Goal: Communication & Community: Answer question/provide support

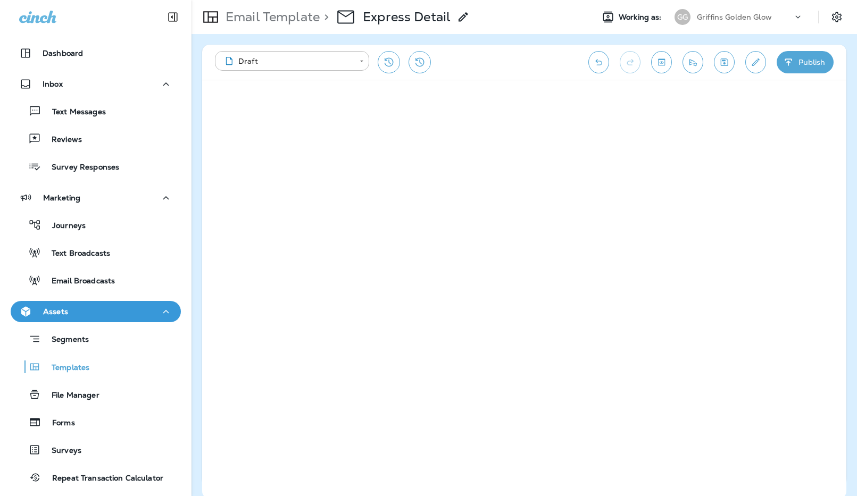
click at [755, 15] on p "Griffins Golden Glow" at bounding box center [734, 17] width 75 height 9
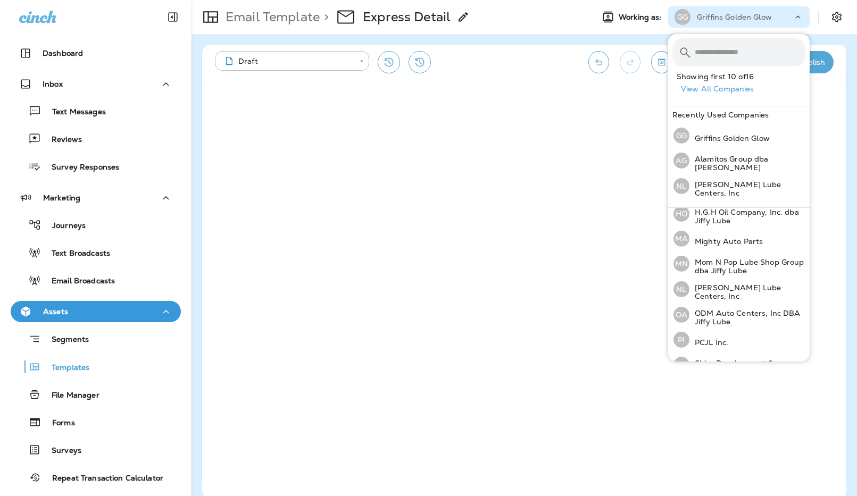
scroll to position [248, 0]
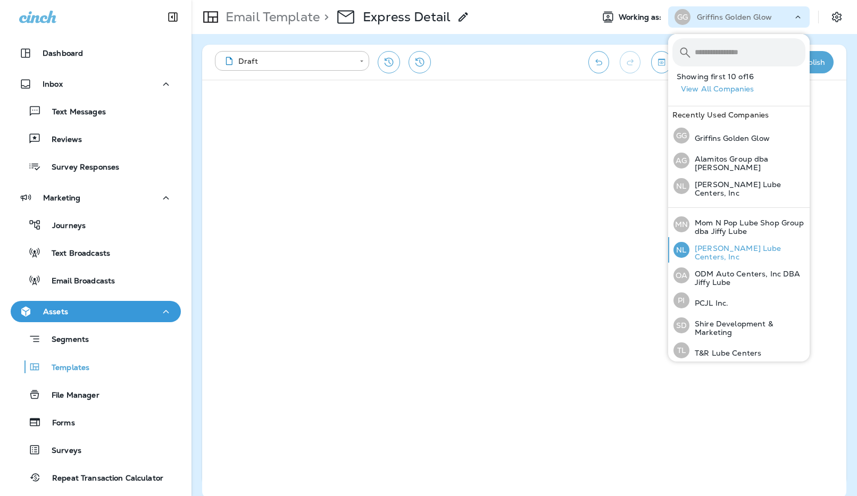
click at [741, 245] on p "[PERSON_NAME] Lube Centers, Inc" at bounding box center [747, 252] width 116 height 17
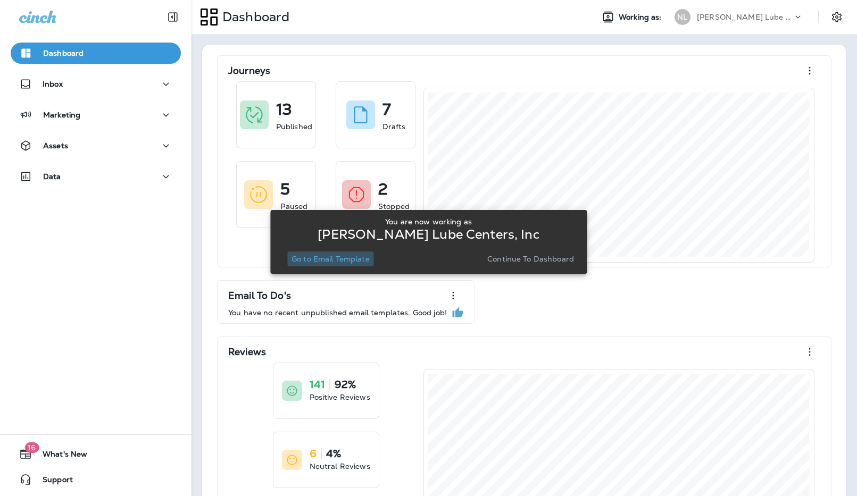
click at [334, 259] on p "Go to Email Template" at bounding box center [330, 259] width 78 height 9
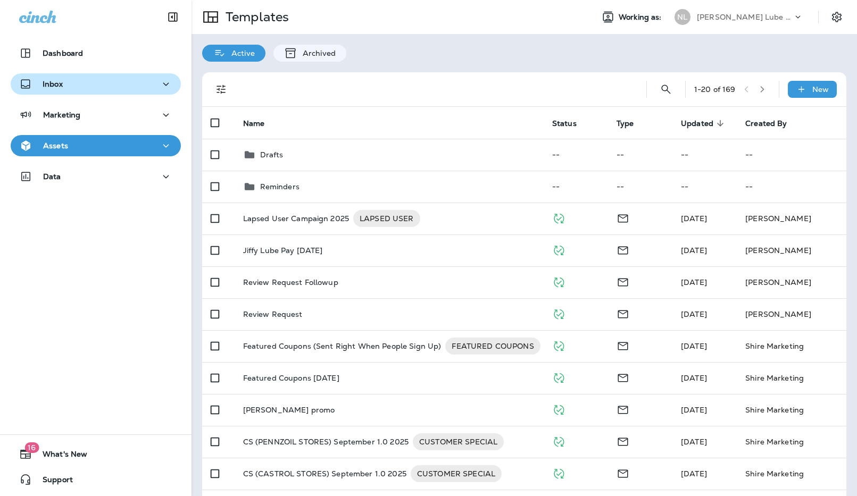
click at [62, 85] on p "Inbox" at bounding box center [53, 84] width 20 height 9
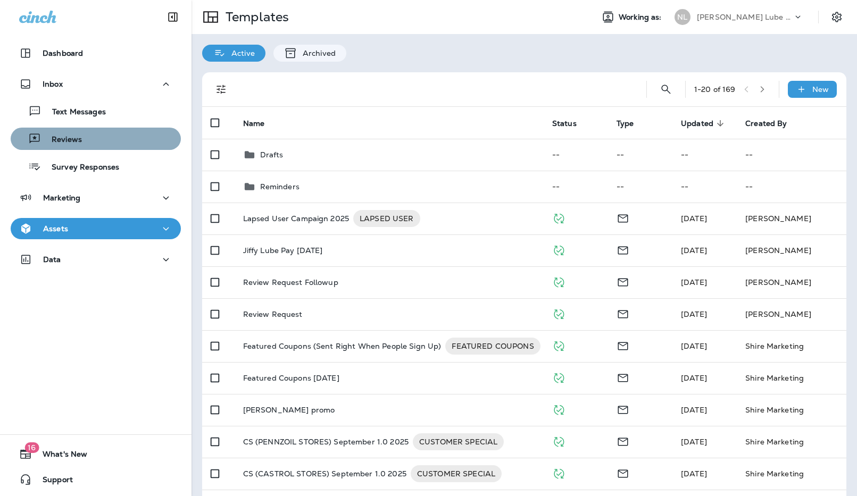
click at [94, 132] on div "Reviews" at bounding box center [96, 139] width 162 height 16
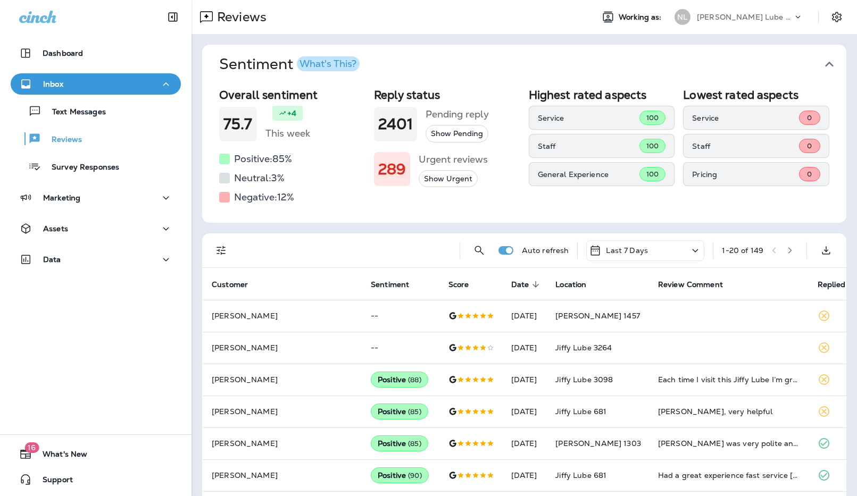
click at [725, 5] on div "Reviews Working as: [PERSON_NAME] Lube Centers, Inc" at bounding box center [523, 17] width 665 height 34
drag, startPoint x: 726, startPoint y: 13, endPoint x: 731, endPoint y: 22, distance: 10.2
click at [726, 13] on p "[PERSON_NAME] Lube Centers, Inc" at bounding box center [745, 17] width 96 height 9
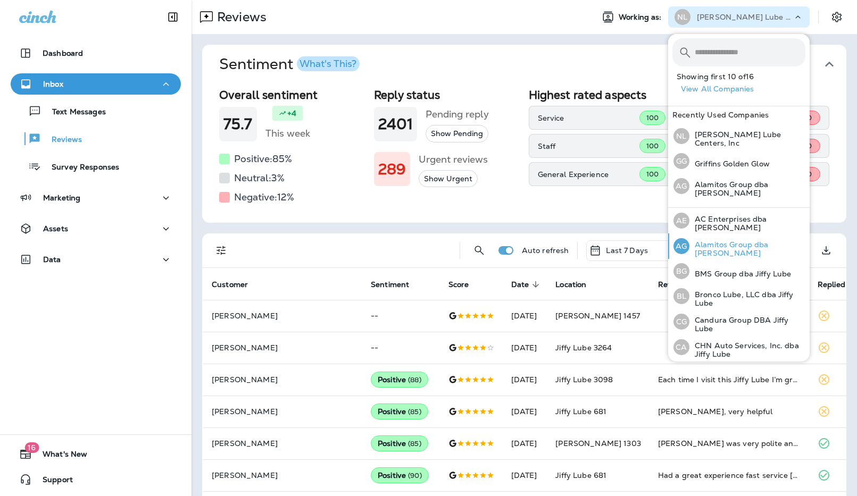
click at [736, 250] on div "AG Alamitos Group dba Jiffy Lube" at bounding box center [739, 246] width 140 height 26
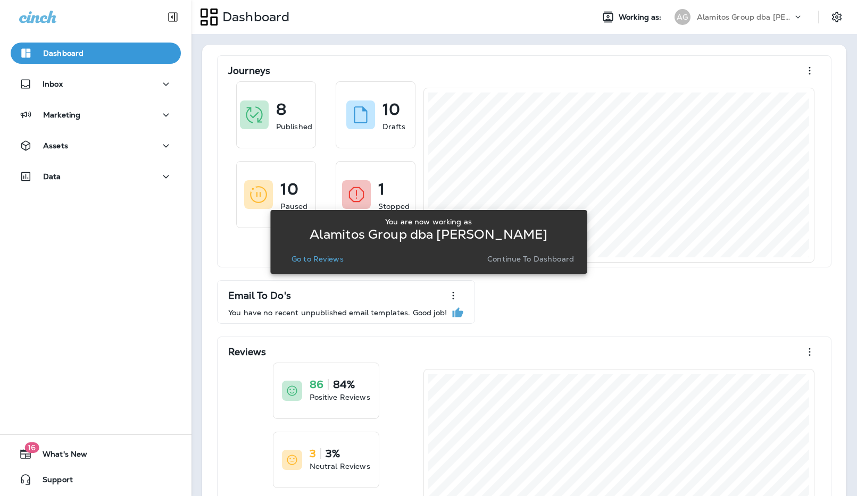
click at [307, 265] on button "Go to Reviews" at bounding box center [317, 259] width 61 height 15
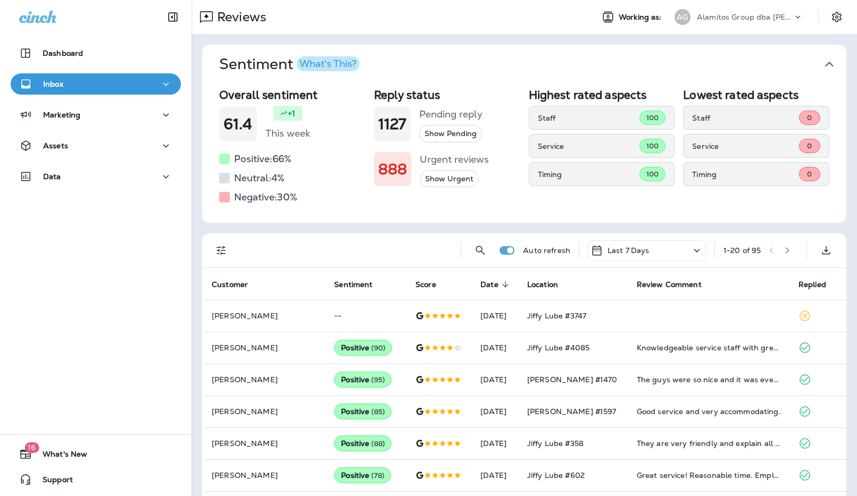
drag, startPoint x: 724, startPoint y: 17, endPoint x: 723, endPoint y: 25, distance: 8.0
click at [724, 18] on p "Alamitos Group dba [PERSON_NAME]" at bounding box center [745, 17] width 96 height 9
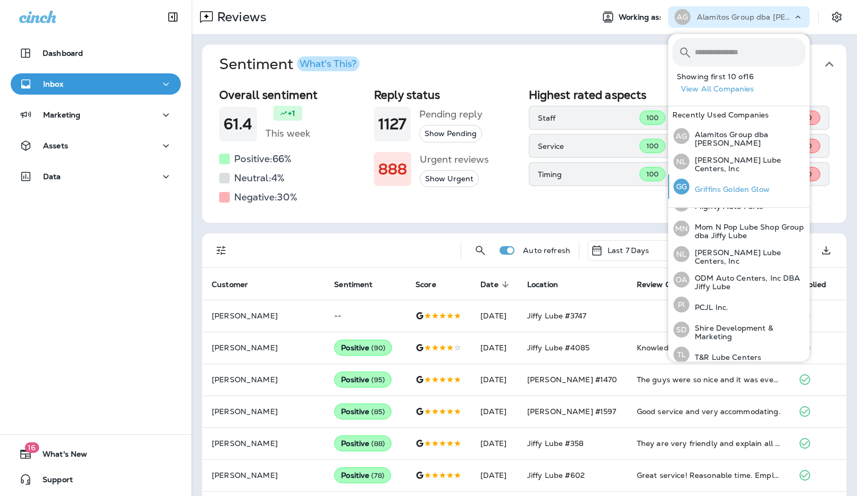
scroll to position [248, 0]
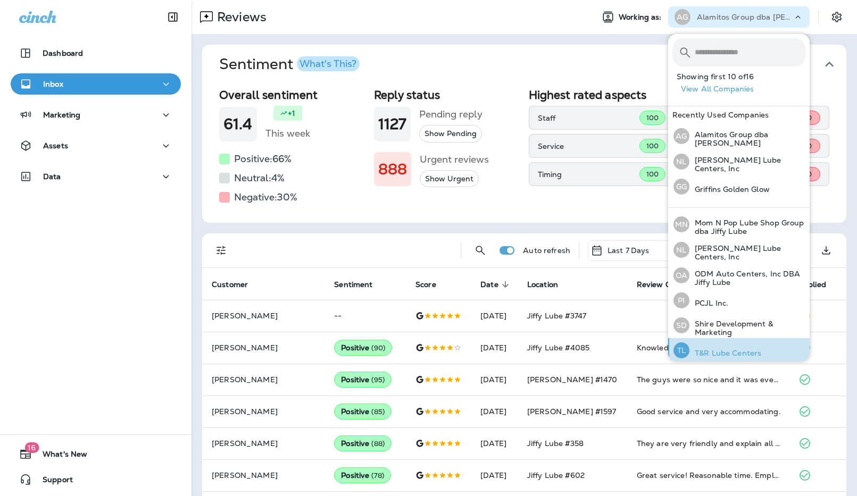
click at [746, 349] on p "T&R Lube Centers" at bounding box center [725, 353] width 72 height 9
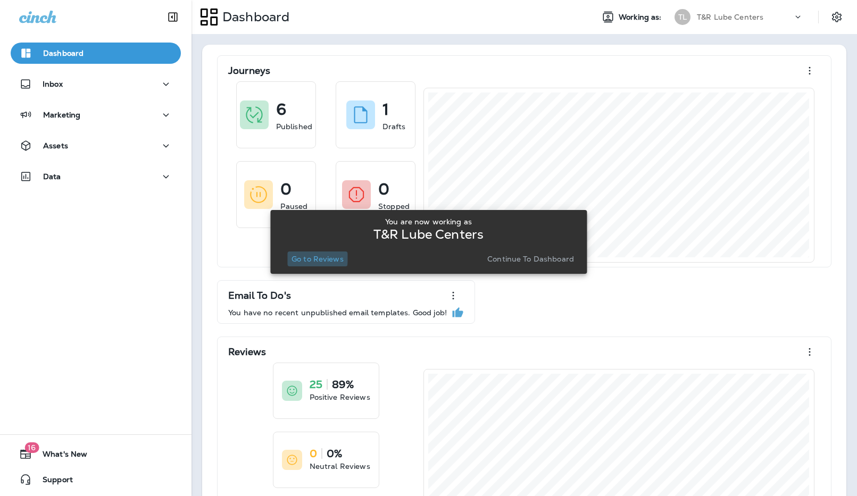
click at [295, 256] on p "Go to Reviews" at bounding box center [317, 259] width 52 height 9
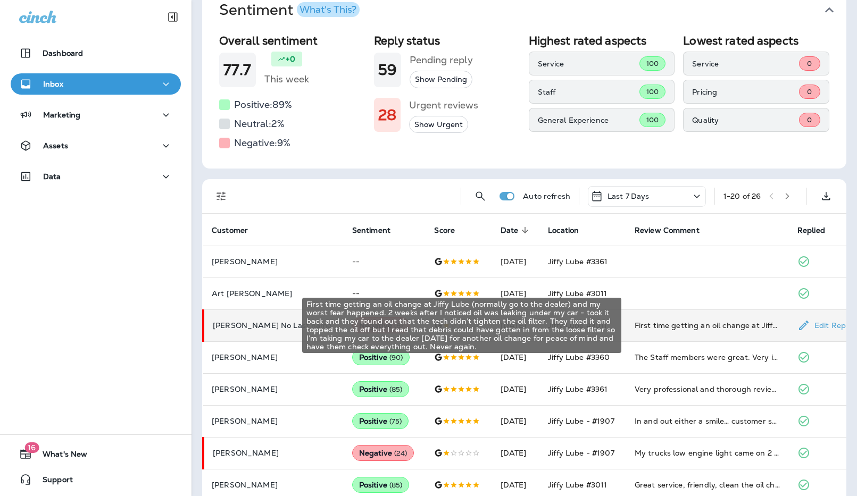
click at [692, 330] on div "First time getting an oil change at Jiffy Lube (normally go to the dealer) and …" at bounding box center [707, 325] width 146 height 11
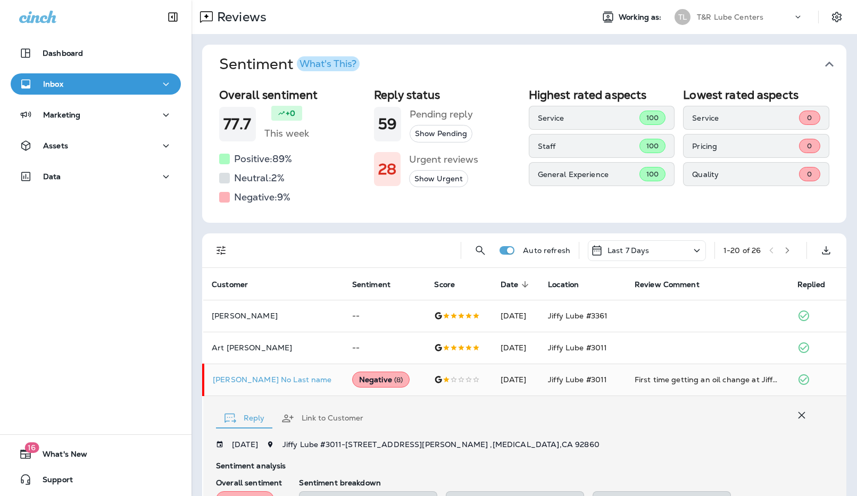
click at [724, 13] on p "T&R Lube Centers" at bounding box center [730, 17] width 66 height 9
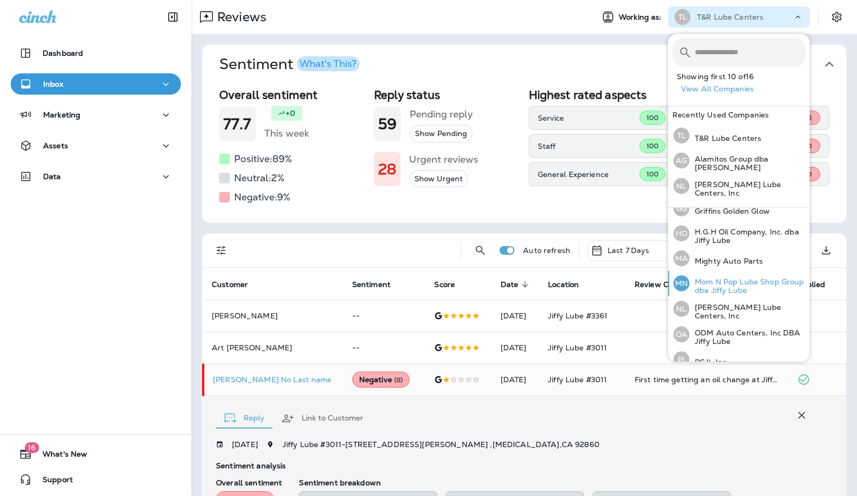
scroll to position [248, 0]
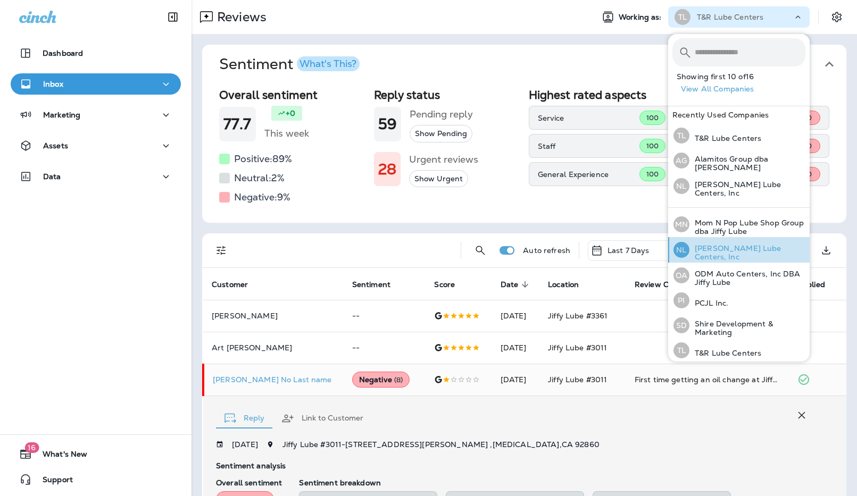
click at [757, 244] on p "[PERSON_NAME] Lube Centers, Inc" at bounding box center [747, 252] width 116 height 17
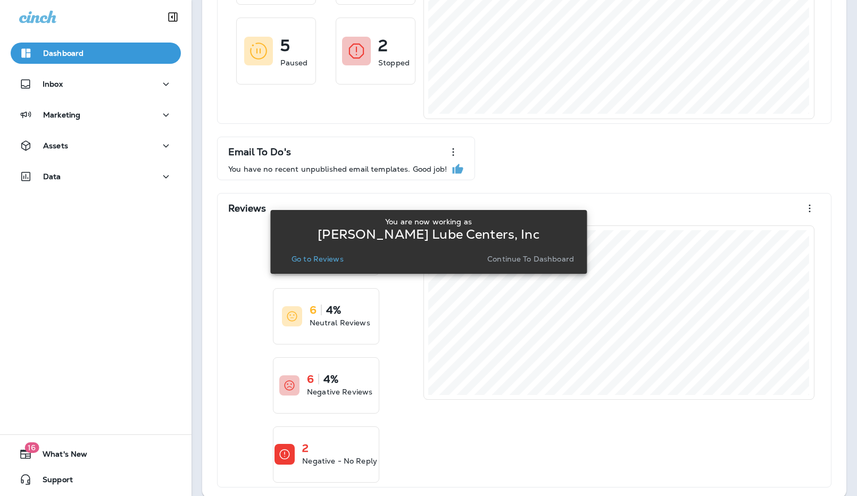
scroll to position [156, 0]
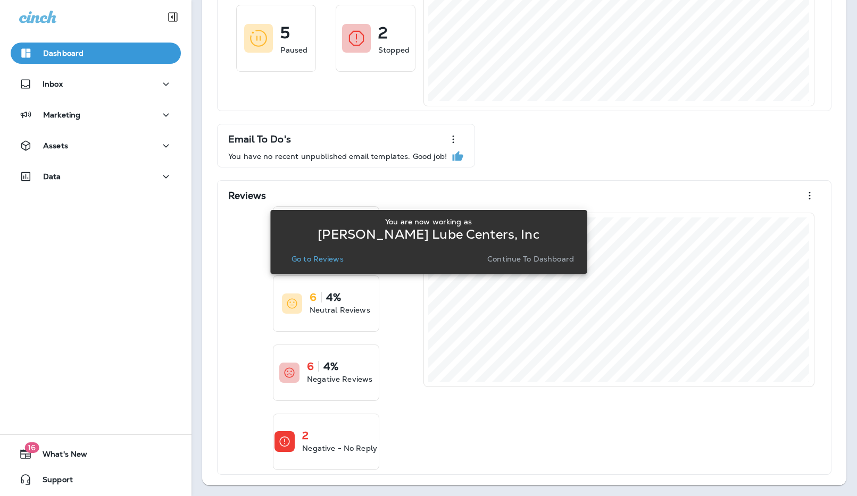
click at [325, 265] on button "Go to Reviews" at bounding box center [317, 259] width 61 height 15
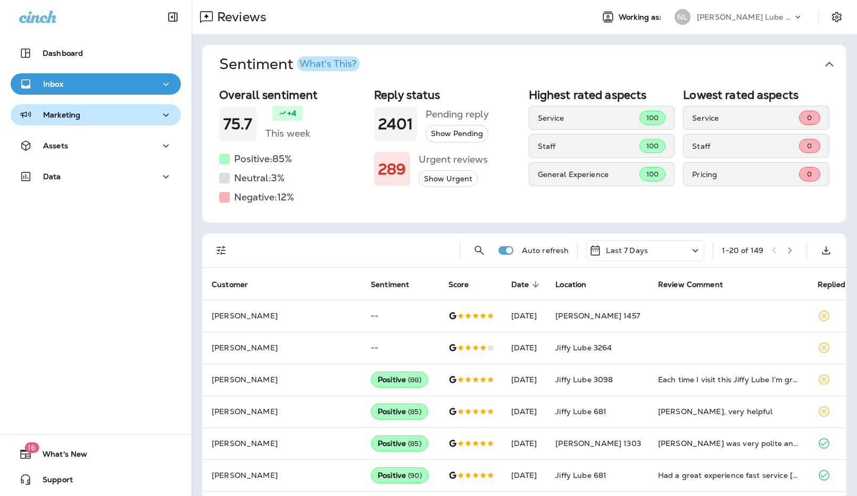
click at [92, 116] on div "Marketing" at bounding box center [95, 114] width 153 height 13
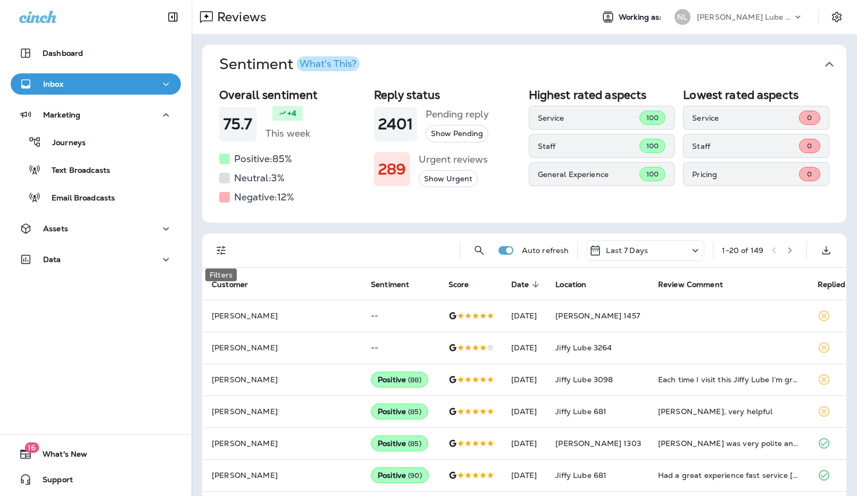
click at [222, 249] on icon "Filters" at bounding box center [221, 250] width 13 height 13
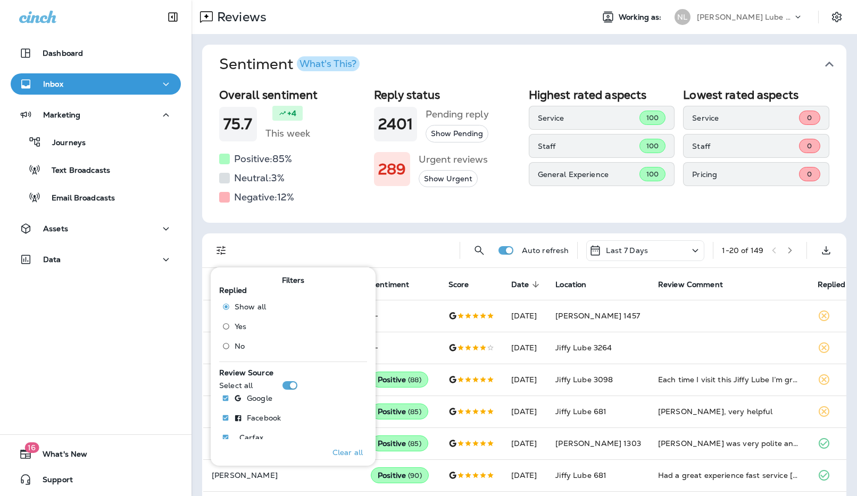
click at [250, 342] on label "No" at bounding box center [241, 346] width 48 height 17
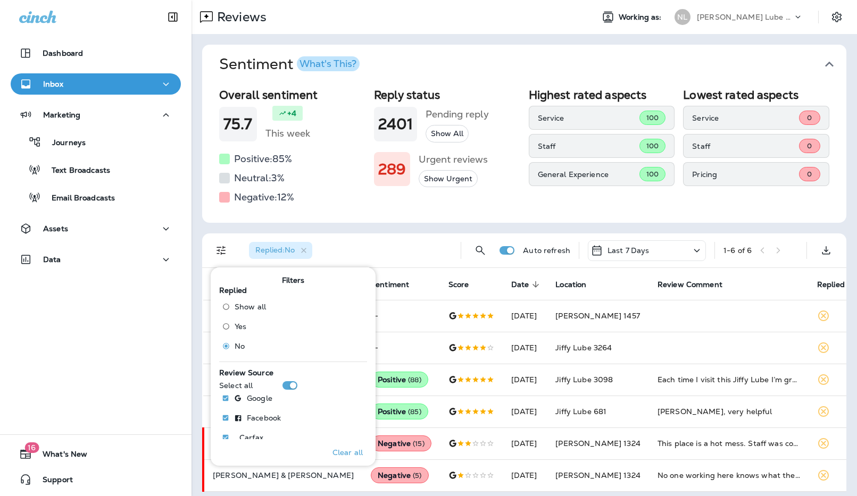
click at [549, 212] on div "Overall sentiment 75.7 +4 This week Positive: 85 % Neutral: 3 % Negative: 12 % …" at bounding box center [524, 153] width 644 height 139
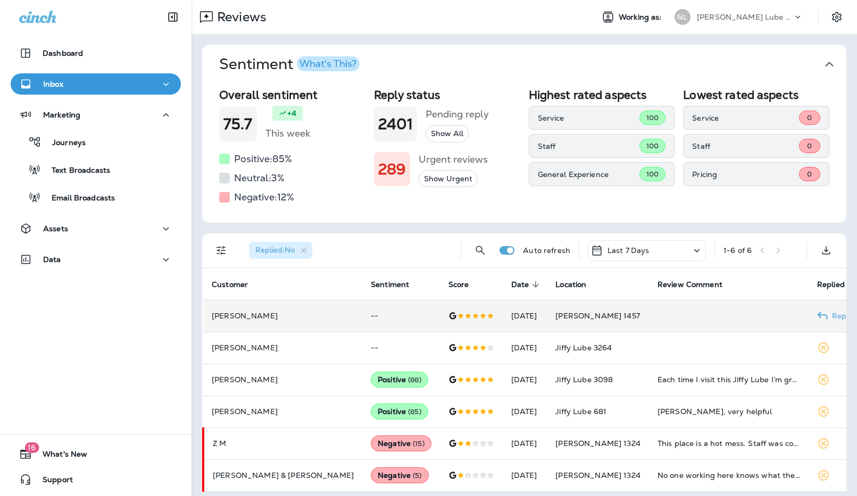
scroll to position [6, 0]
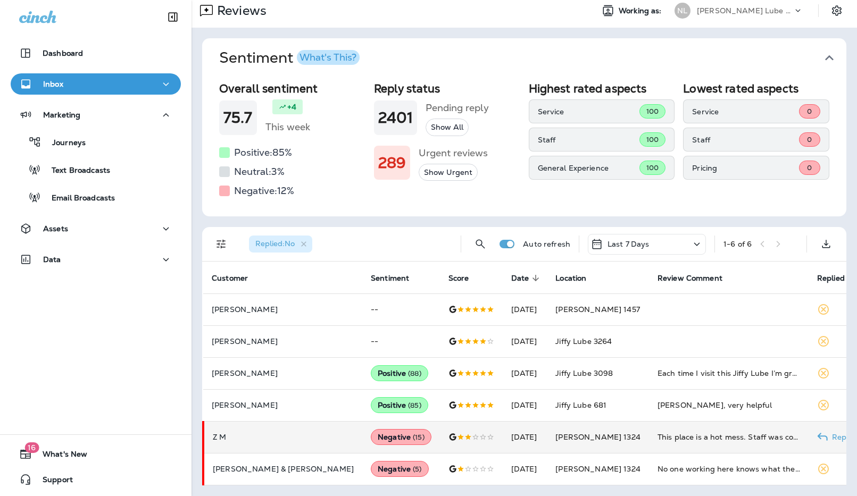
click at [680, 440] on div "This place is a hot mess. Staff was confused about how to change the oil filter…" at bounding box center [728, 437] width 143 height 11
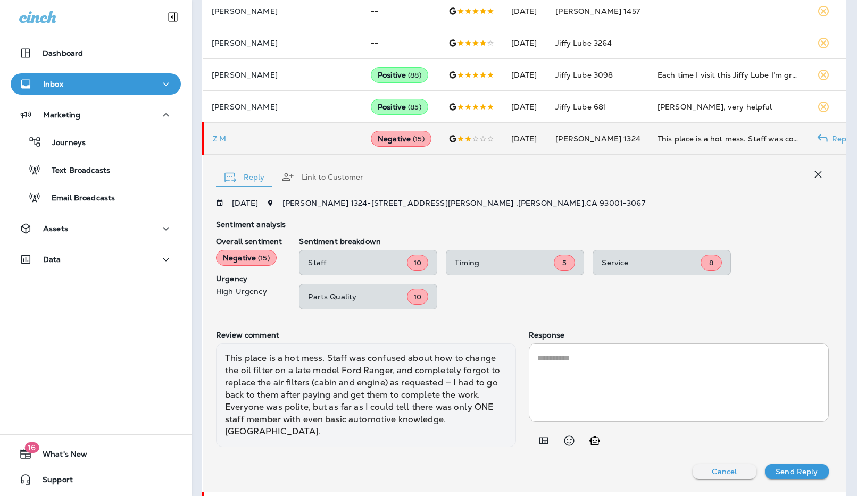
scroll to position [305, 0]
click at [537, 445] on icon "Add in a premade template" at bounding box center [543, 440] width 13 height 13
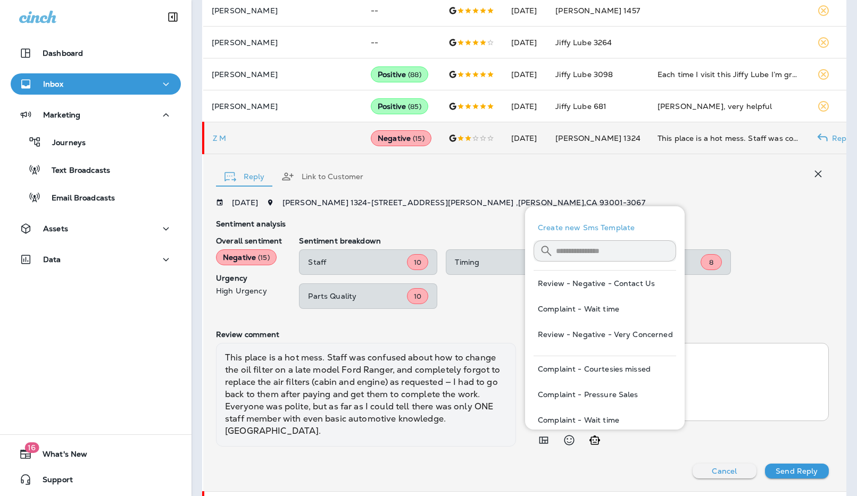
click at [602, 287] on button "Review - Negative - Contact Us" at bounding box center [604, 284] width 143 height 26
type textarea "**********"
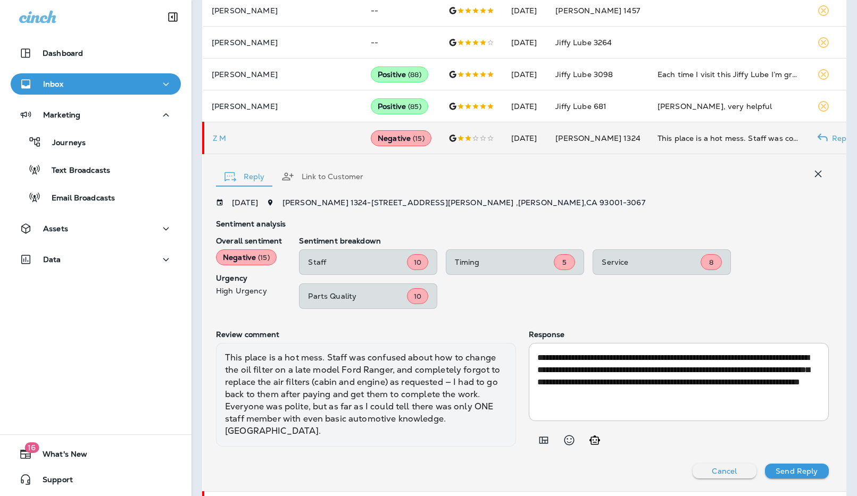
click at [776, 469] on p "Send Reply" at bounding box center [796, 471] width 42 height 9
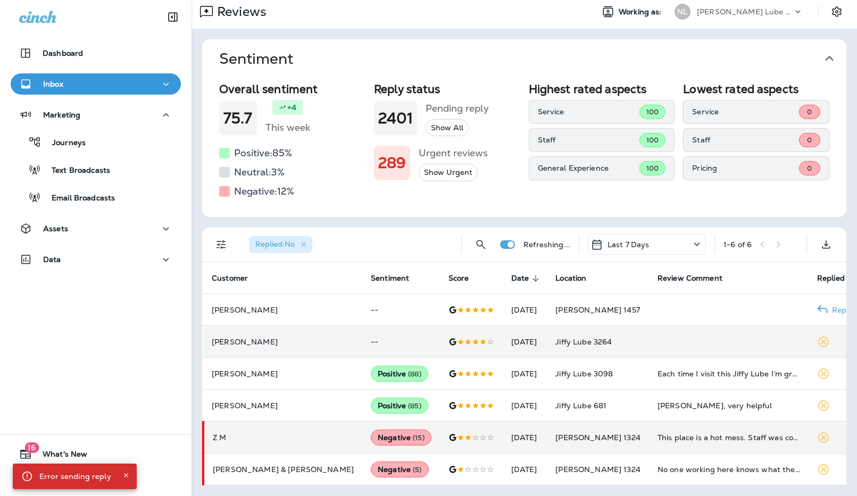
scroll to position [0, 0]
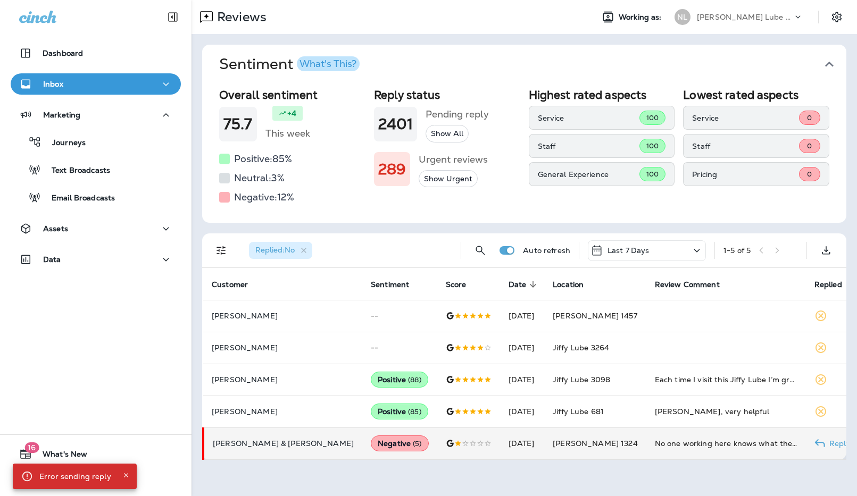
click at [674, 434] on td "No one working here knows what they are doing. Charged me for air filters but f…" at bounding box center [726, 444] width 160 height 32
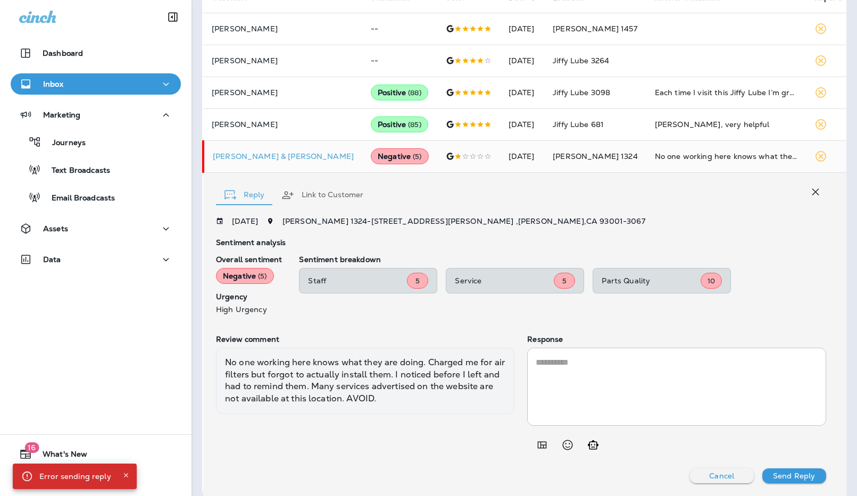
scroll to position [287, 0]
click at [539, 447] on icon "Add in a premade template" at bounding box center [542, 444] width 9 height 7
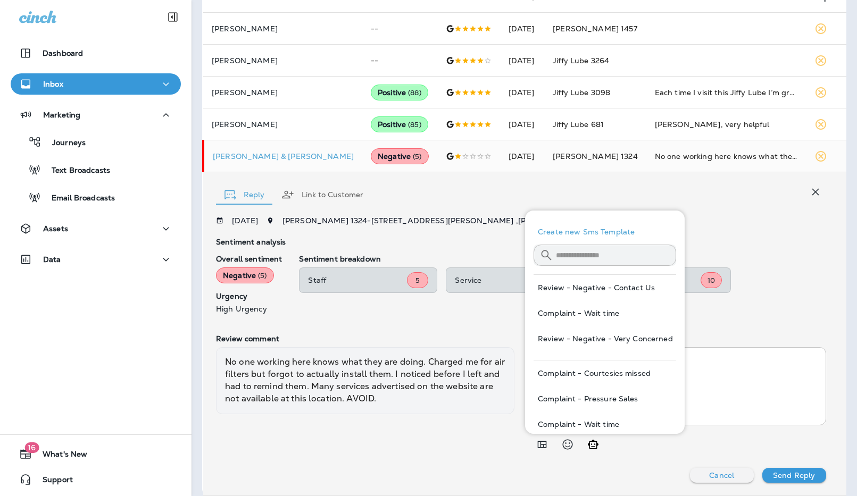
drag, startPoint x: 623, startPoint y: 287, endPoint x: 625, endPoint y: 297, distance: 9.9
click at [623, 288] on button "Review - Negative - Contact Us" at bounding box center [604, 288] width 143 height 26
type textarea "**********"
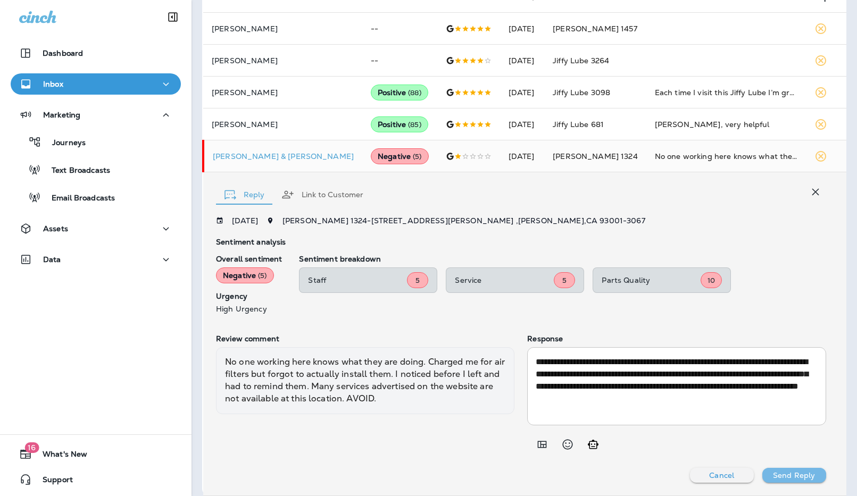
click at [775, 480] on button "Send Reply" at bounding box center [794, 475] width 64 height 15
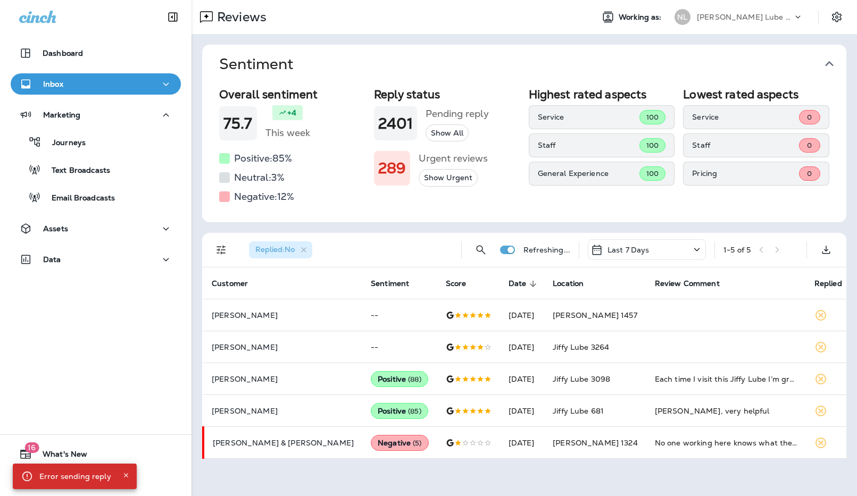
scroll to position [0, 0]
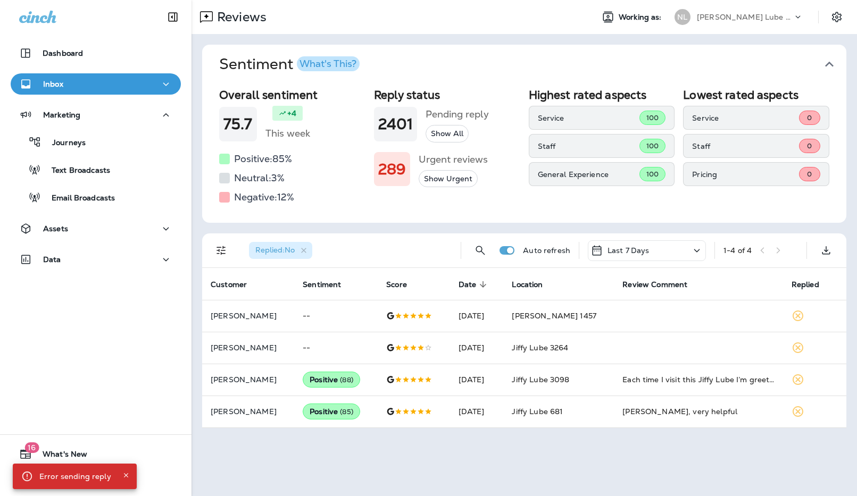
click at [759, 18] on p "[PERSON_NAME] Lube Centers, Inc" at bounding box center [745, 17] width 96 height 9
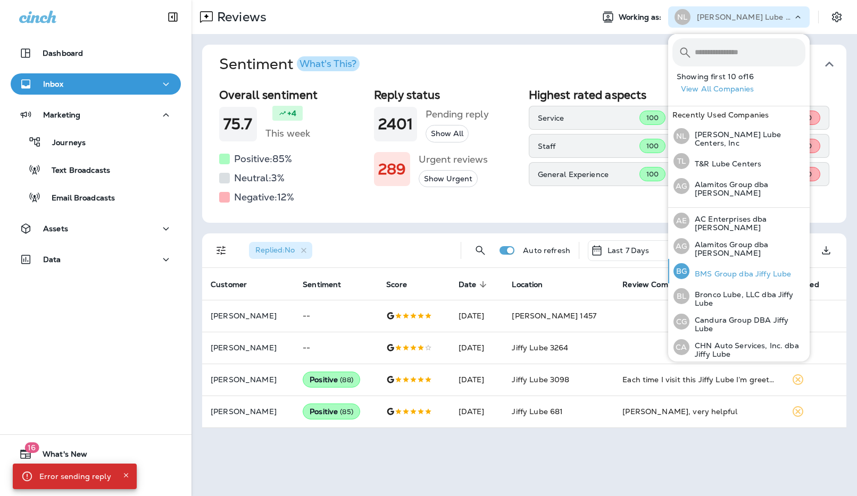
click at [746, 270] on p "BMS Group dba Jiffy Lube" at bounding box center [740, 274] width 102 height 9
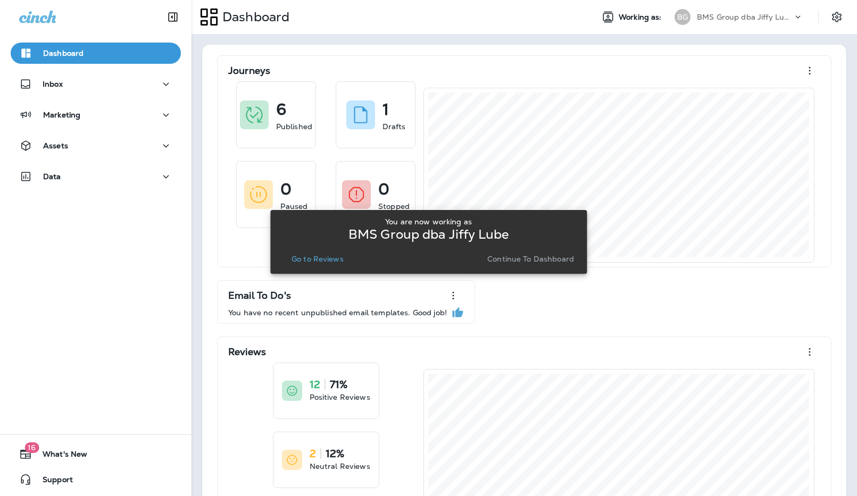
click at [329, 261] on p "Go to Reviews" at bounding box center [317, 259] width 52 height 9
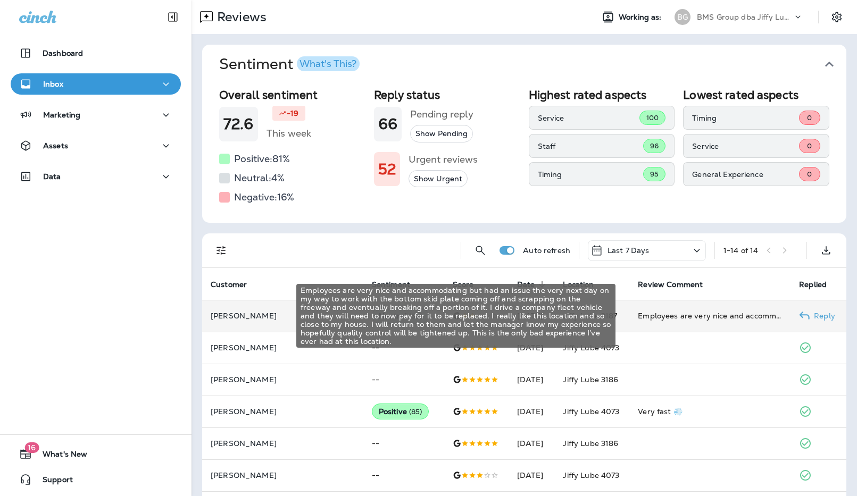
click at [676, 316] on div "Employees are very nice and accommodating but had an issue the very next day on…" at bounding box center [710, 316] width 144 height 11
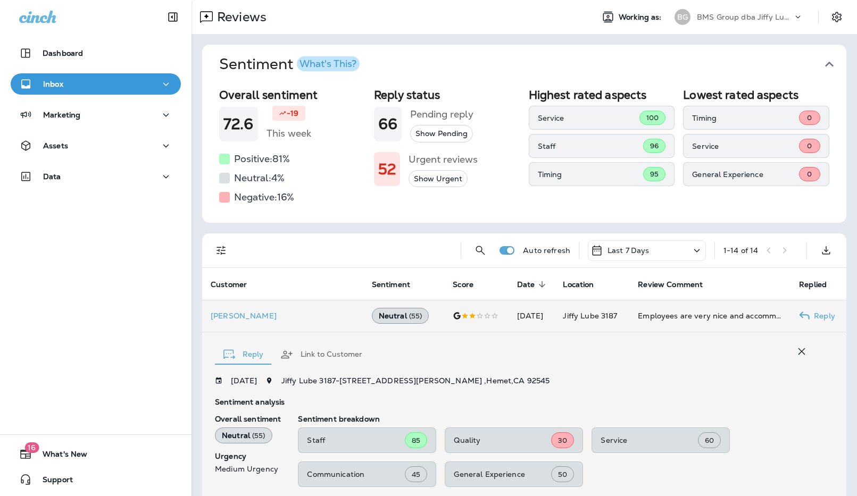
scroll to position [181, 0]
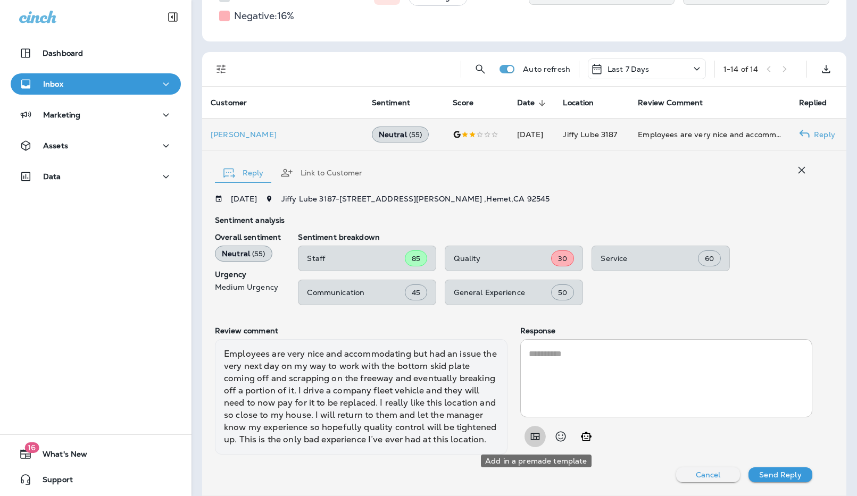
click at [537, 436] on icon "Add in a premade template" at bounding box center [535, 436] width 13 height 13
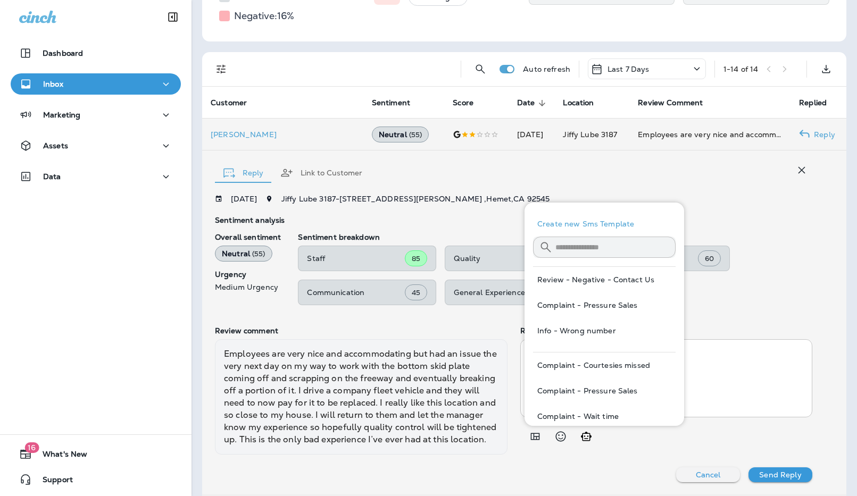
click at [616, 280] on button "Review - Negative - Contact Us" at bounding box center [604, 280] width 143 height 26
type textarea "**********"
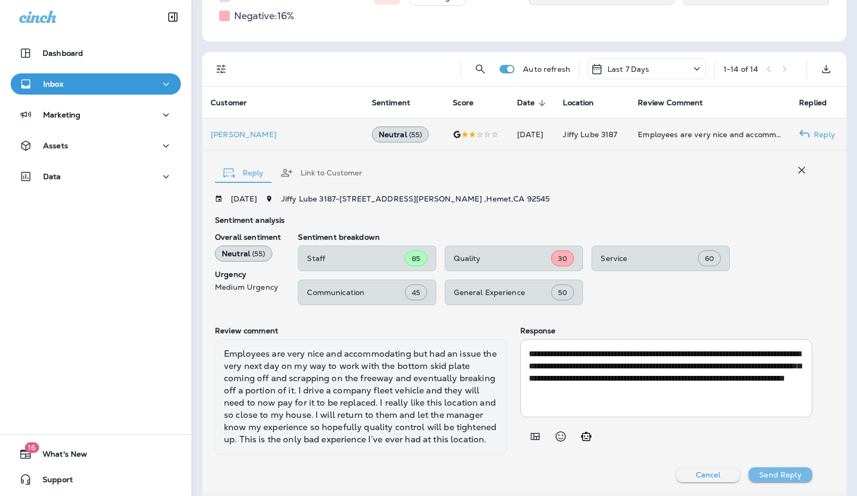
click at [792, 476] on p "Send Reply" at bounding box center [780, 475] width 42 height 9
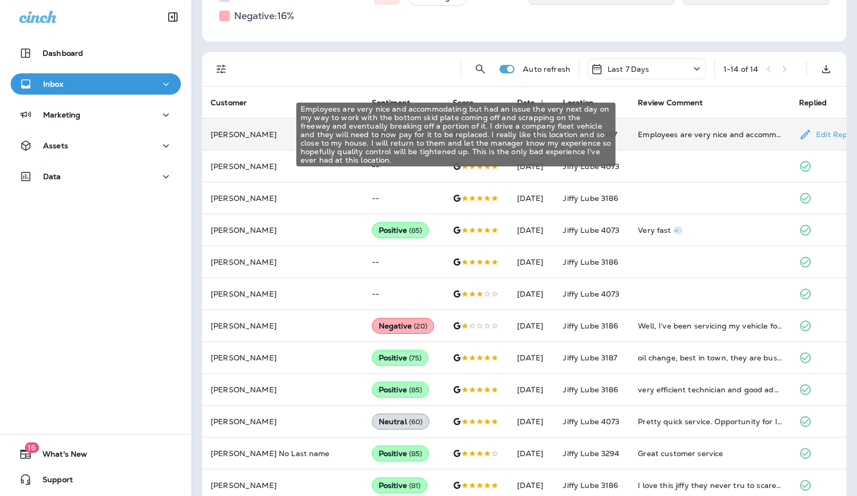
click at [672, 132] on div "Employees are very nice and accommodating but had an issue the very next day on…" at bounding box center [710, 134] width 144 height 11
